Goal: Book appointment/travel/reservation

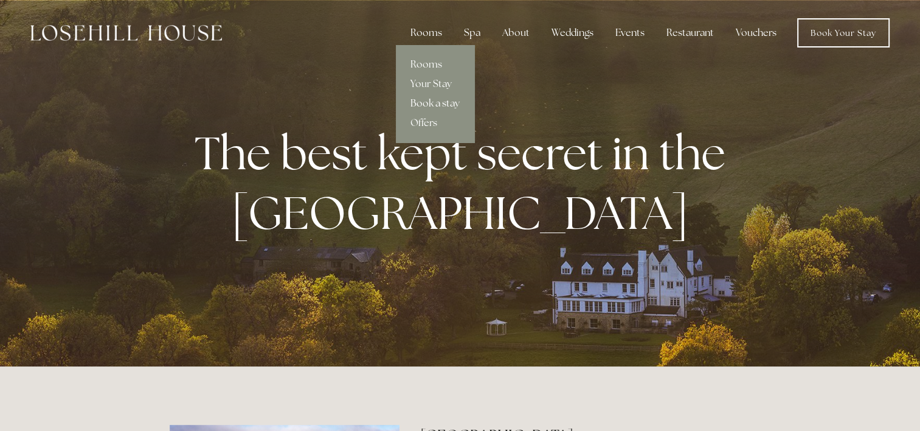
click at [433, 98] on link "Book a stay" at bounding box center [435, 103] width 78 height 19
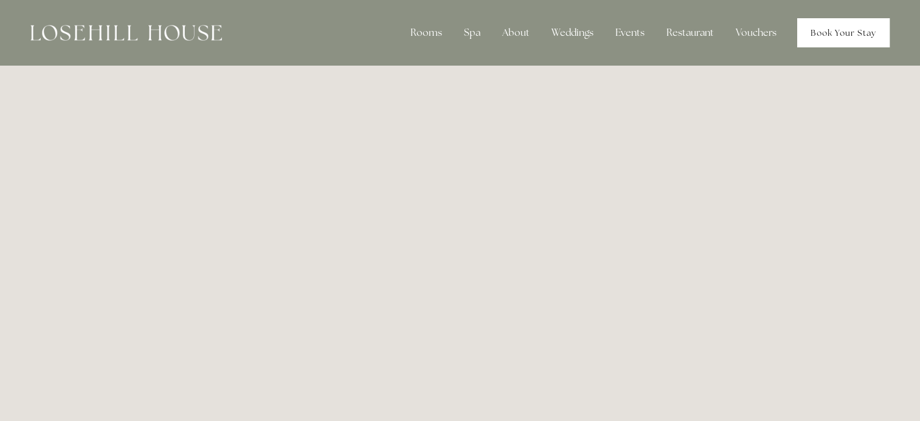
click at [841, 28] on link "Book Your Stay" at bounding box center [843, 32] width 92 height 29
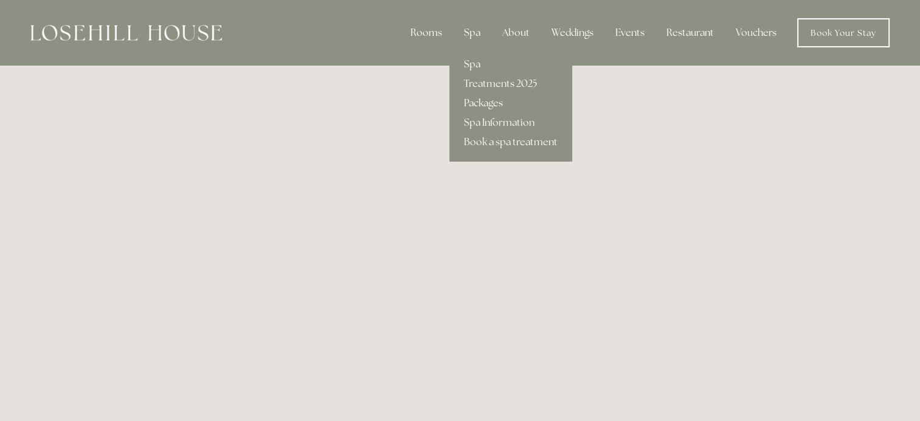
click at [482, 102] on link "Packages" at bounding box center [510, 103] width 123 height 19
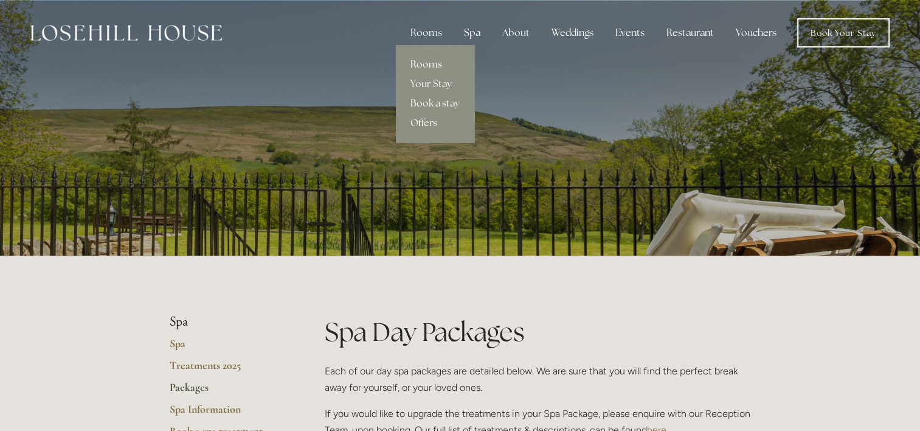
click at [424, 61] on link "Rooms" at bounding box center [435, 64] width 78 height 19
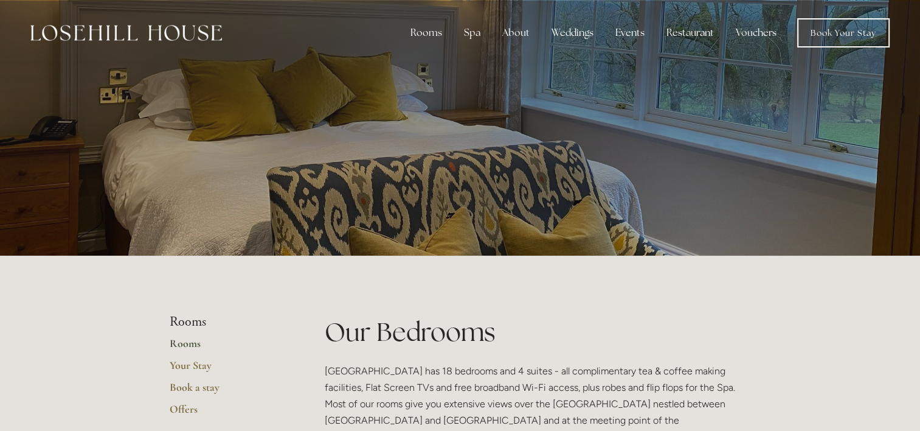
scroll to position [61, 0]
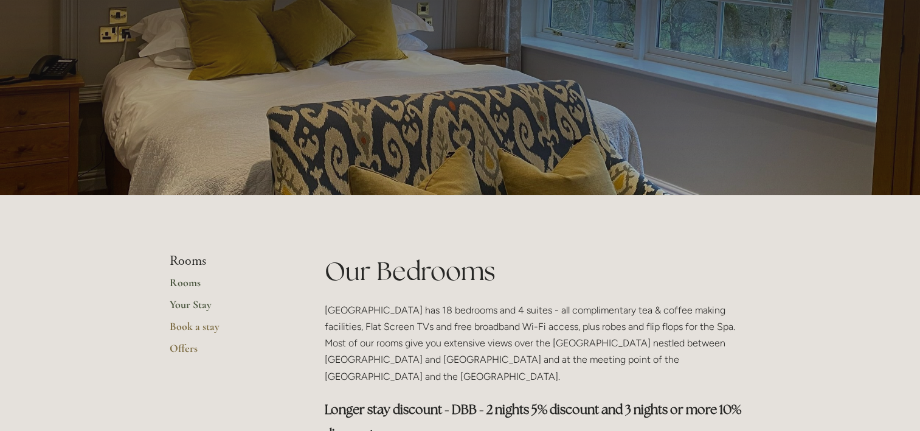
click at [196, 304] on link "Your Stay" at bounding box center [228, 308] width 116 height 22
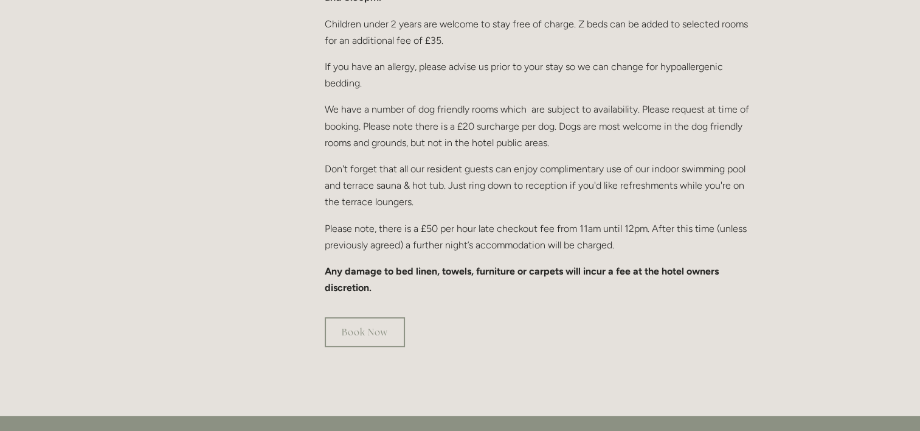
scroll to position [790, 0]
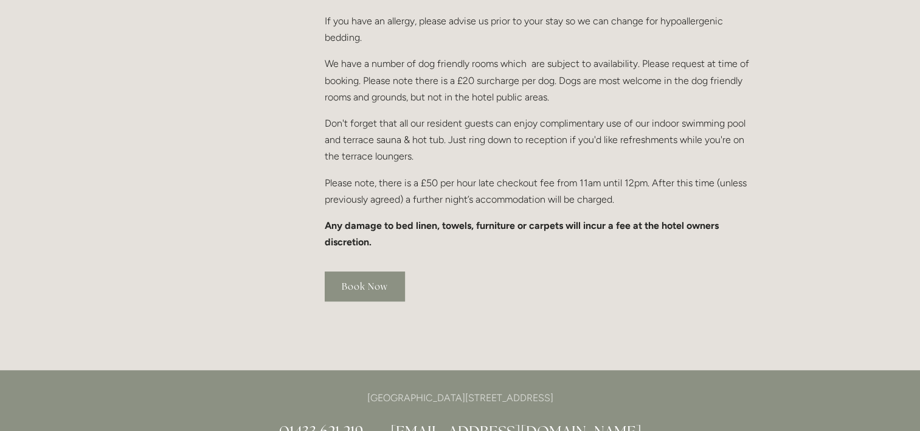
click at [336, 271] on link "Book Now" at bounding box center [365, 286] width 80 height 30
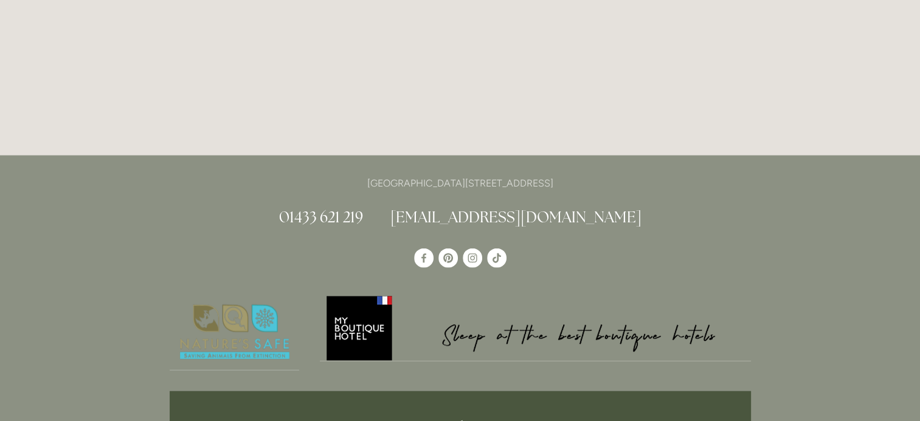
scroll to position [2437, 0]
